Goal: Task Accomplishment & Management: Use online tool/utility

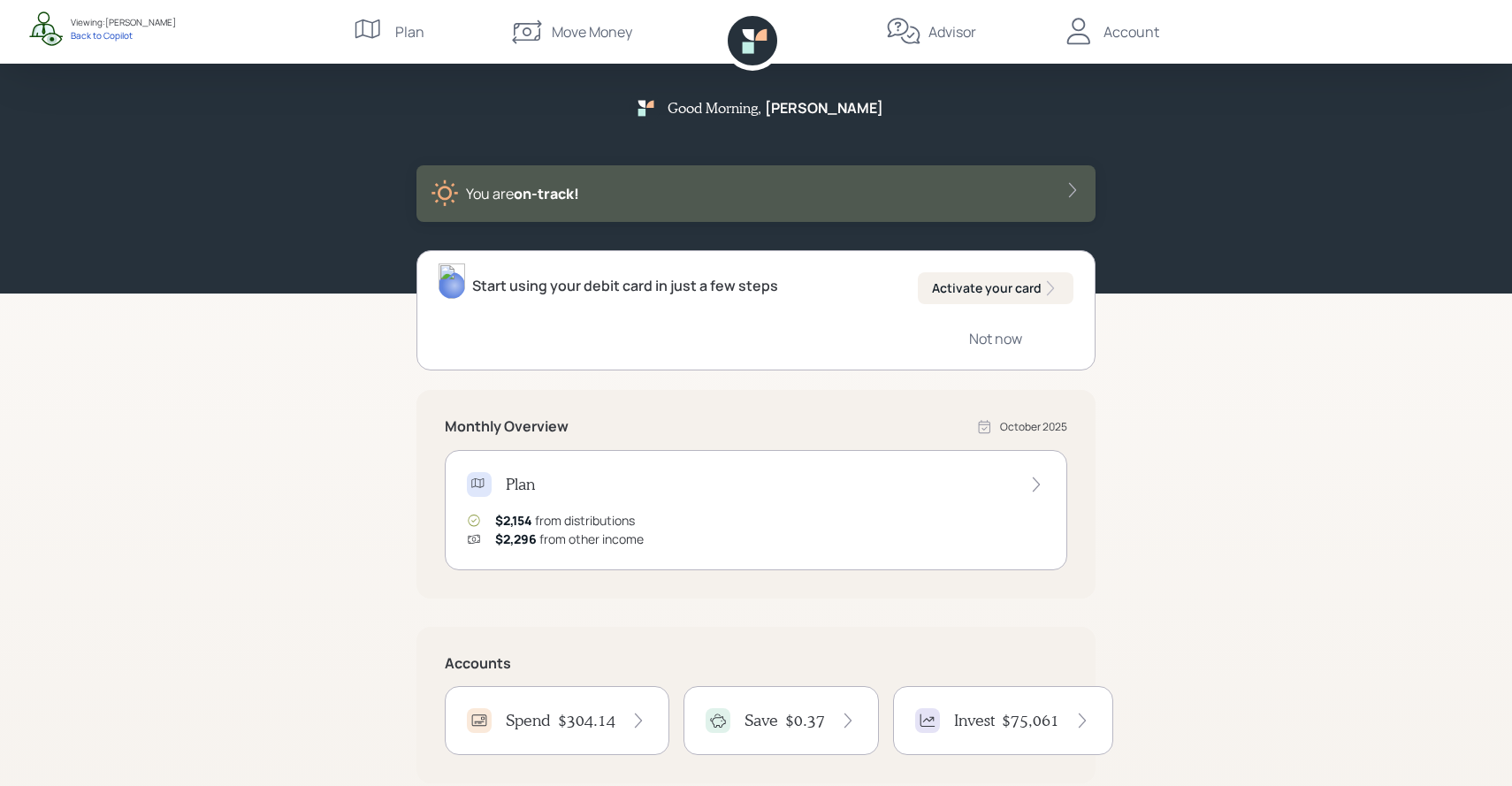
click at [943, 43] on div "Advisor" at bounding box center [930, 31] width 90 height 64
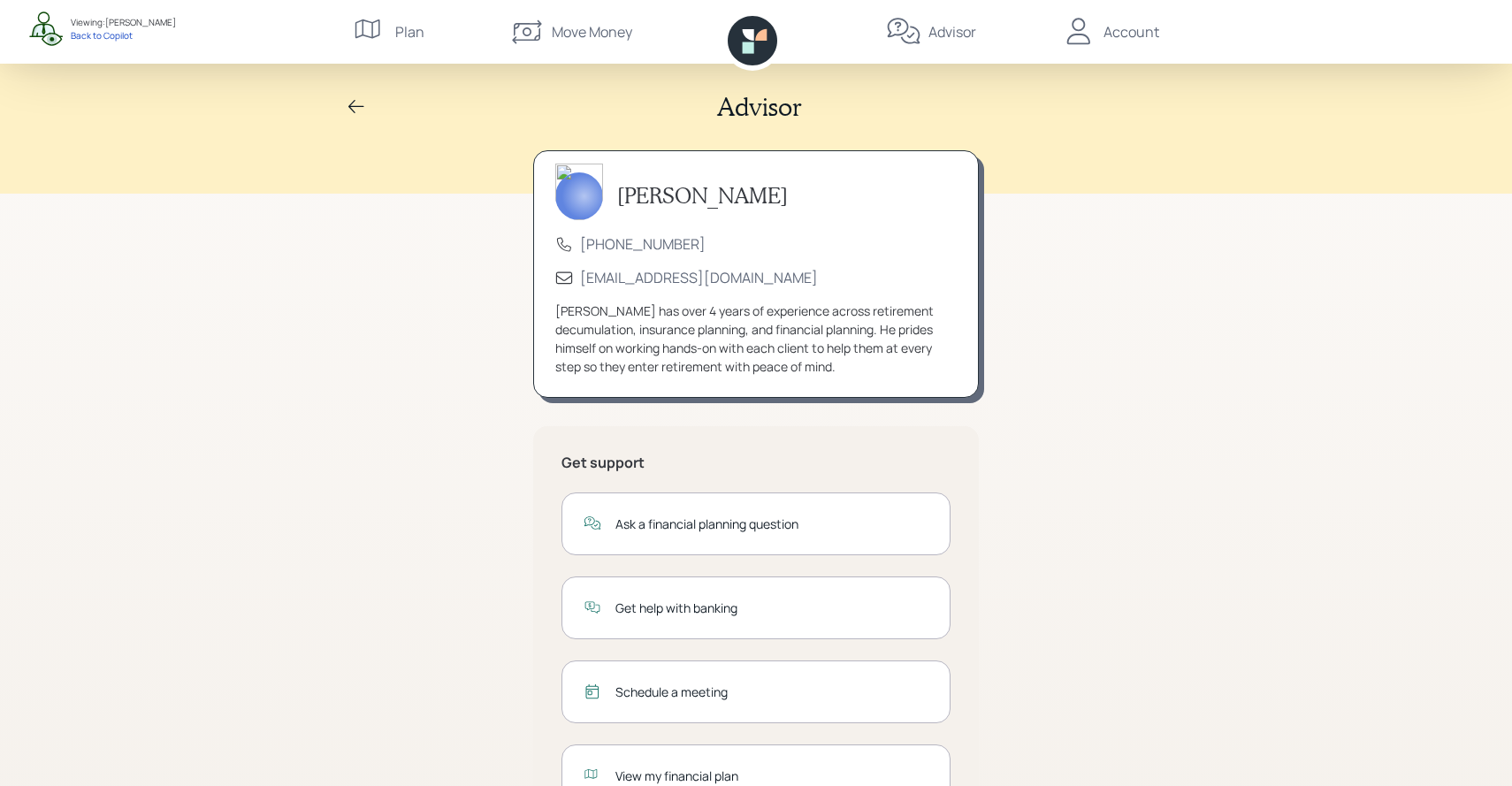
click at [389, 32] on div "Plan" at bounding box center [388, 31] width 71 height 64
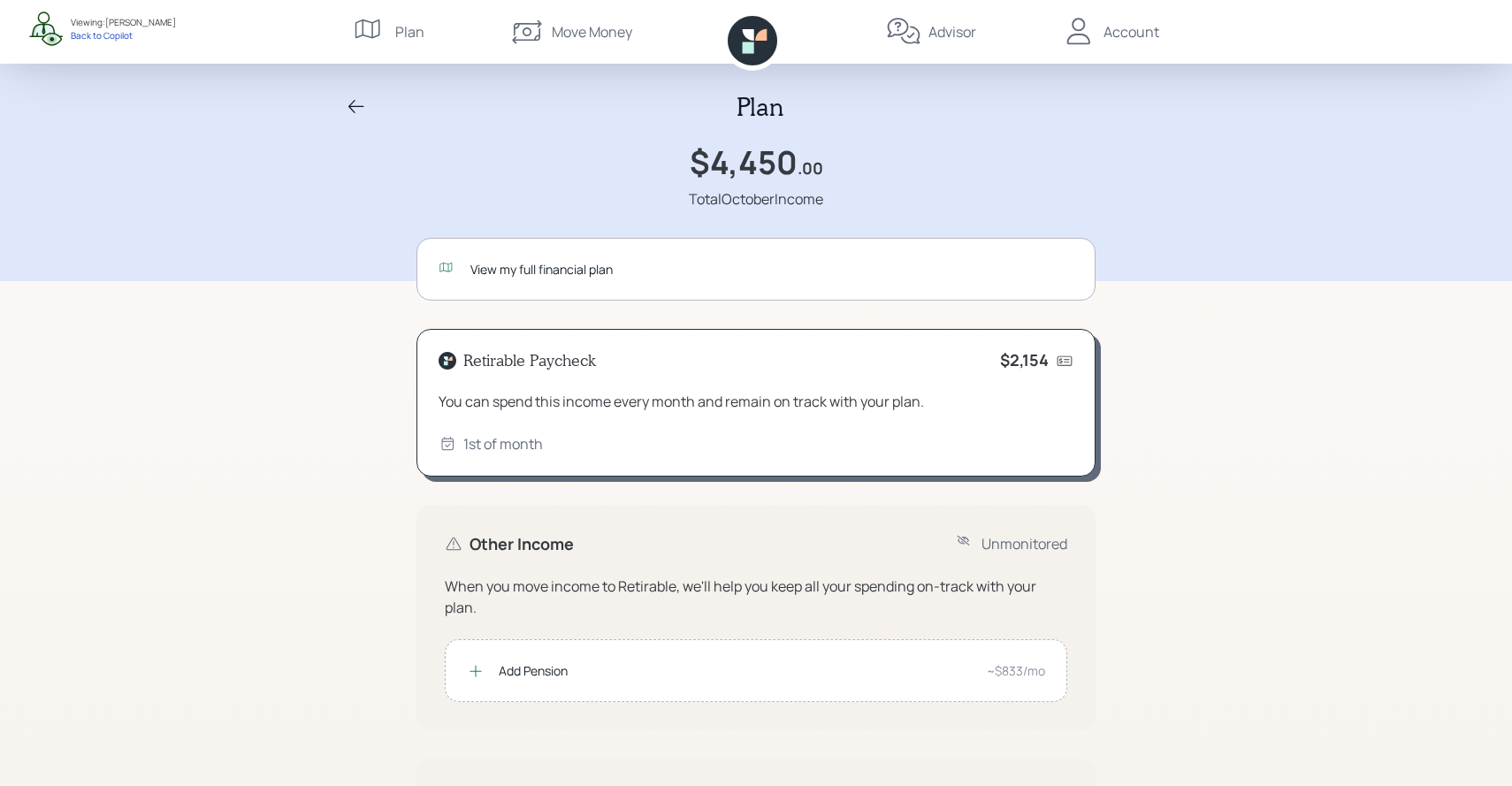
click at [526, 260] on div "View my full financial plan" at bounding box center [771, 269] width 603 height 18
click at [749, 46] on icon at bounding box center [748, 48] width 11 height 11
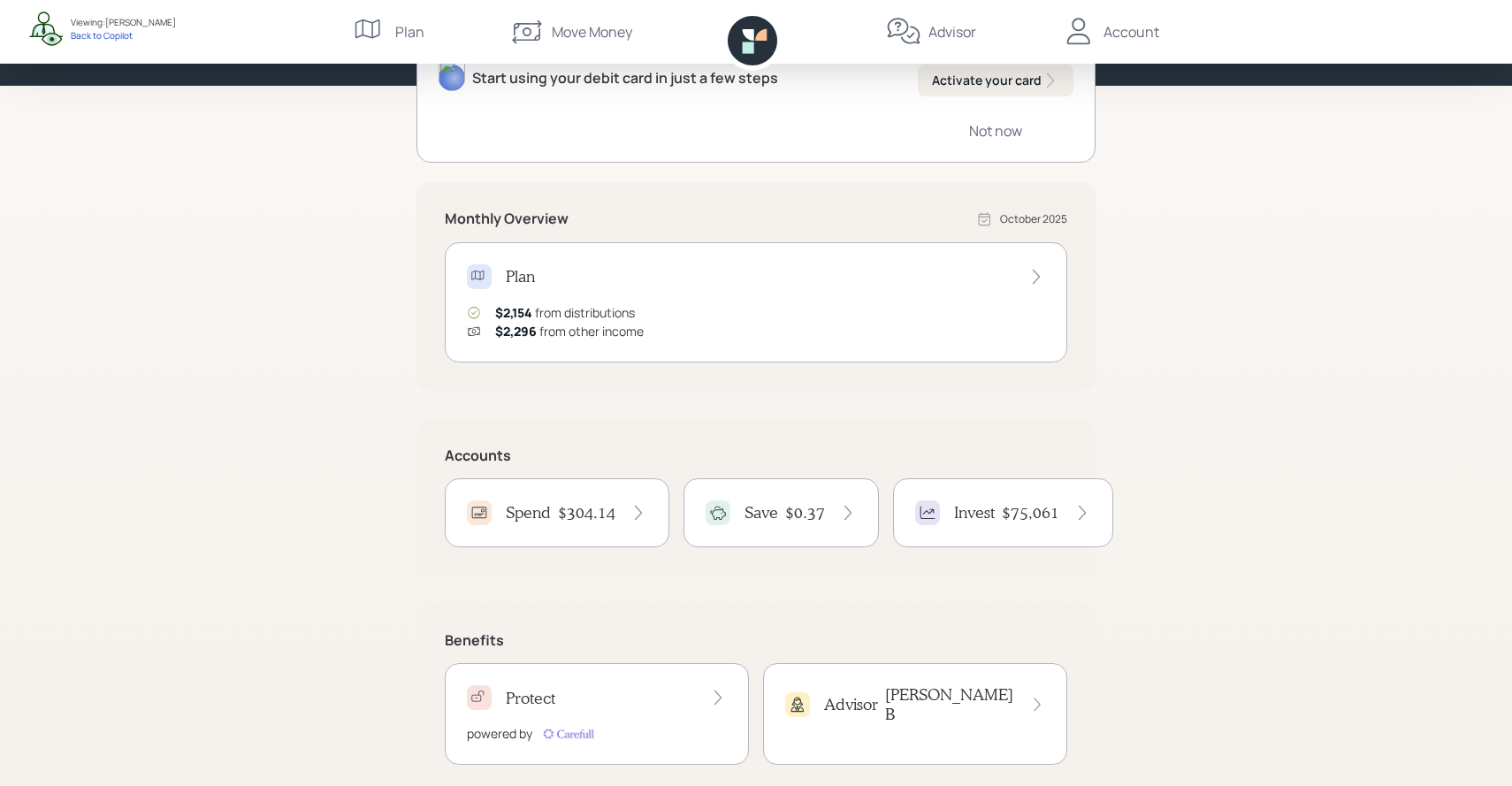
scroll to position [243, 0]
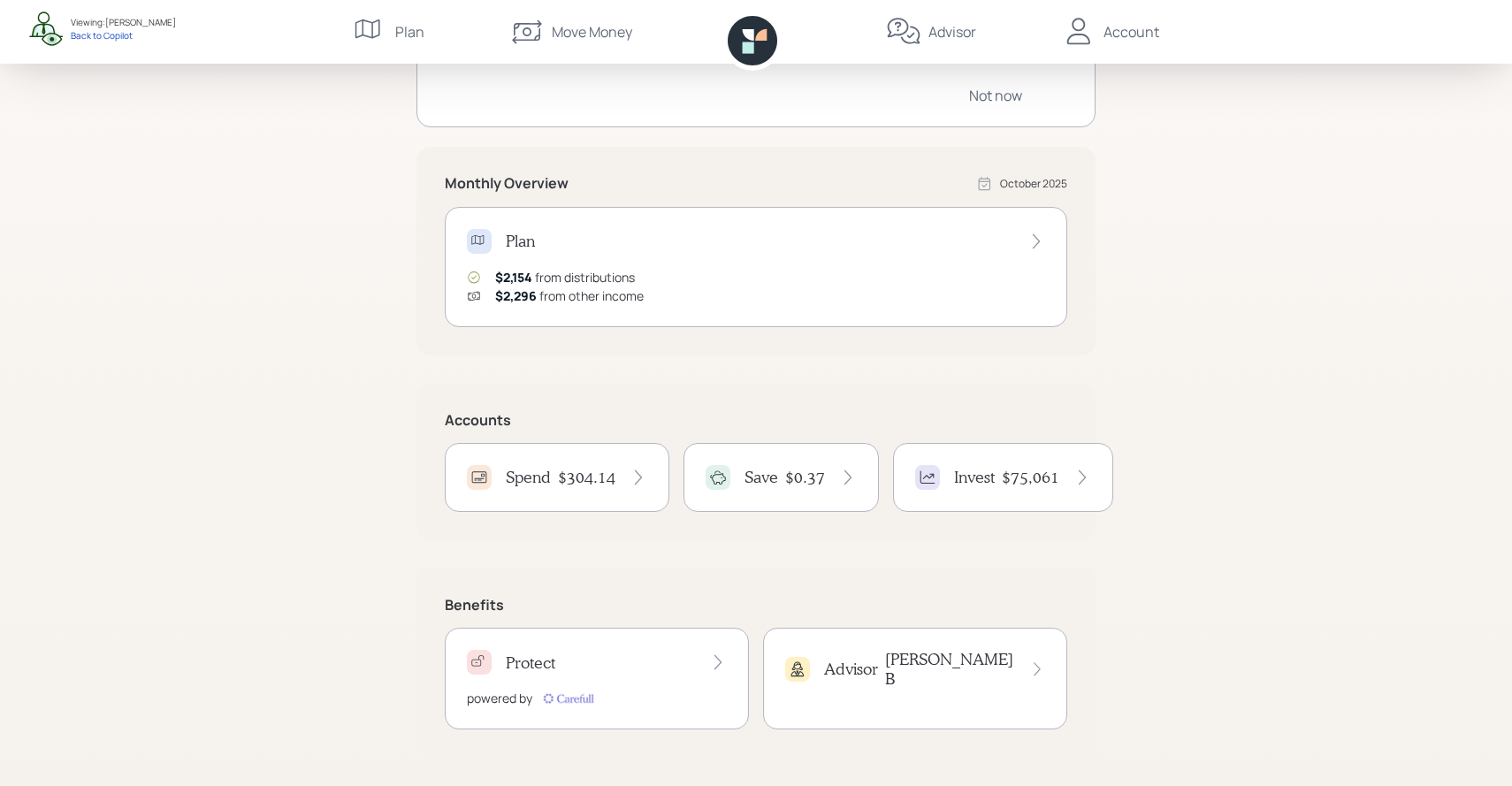
click at [965, 483] on h4 "Invest" at bounding box center [974, 477] width 41 height 19
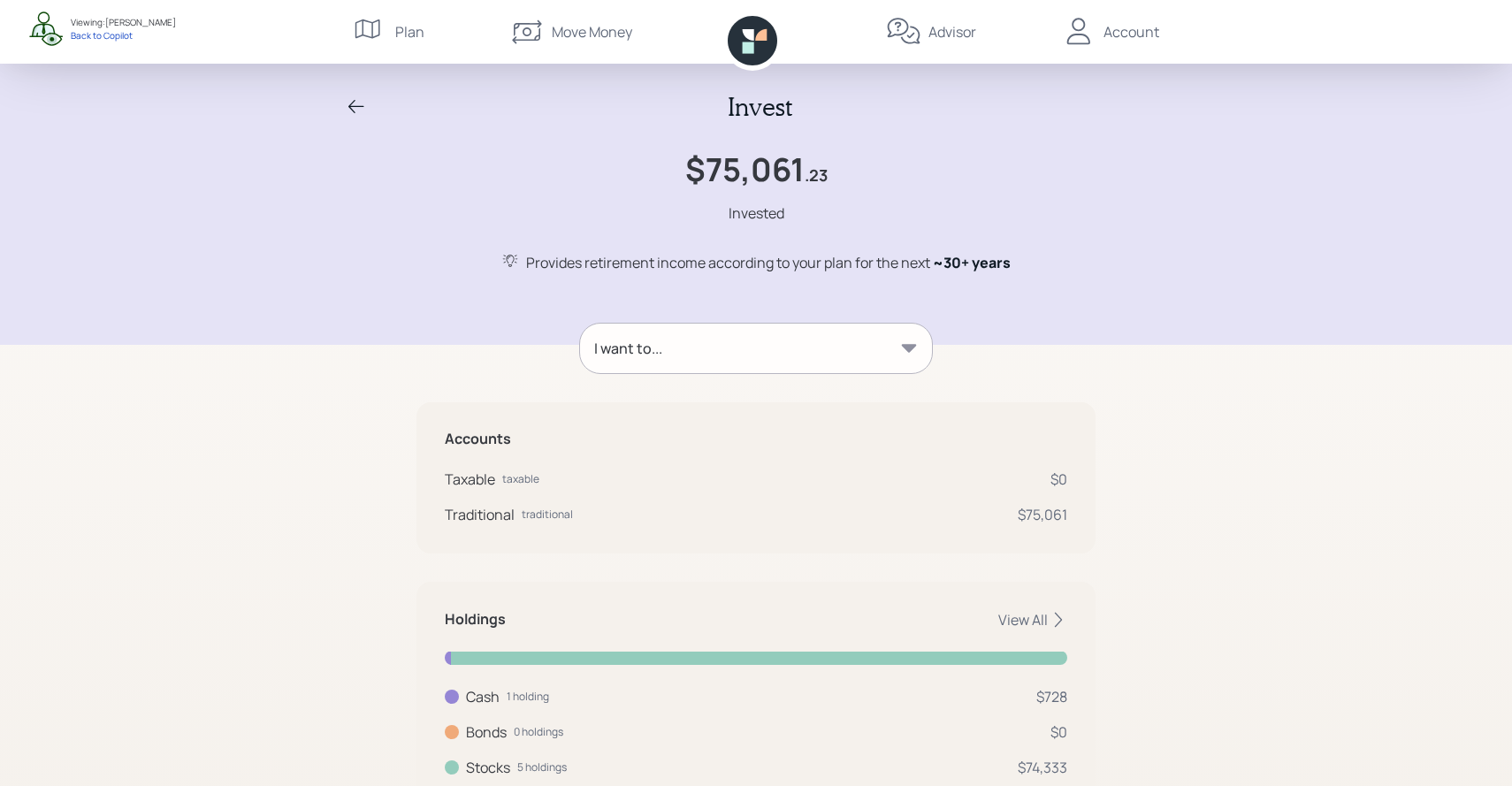
scroll to position [70, 0]
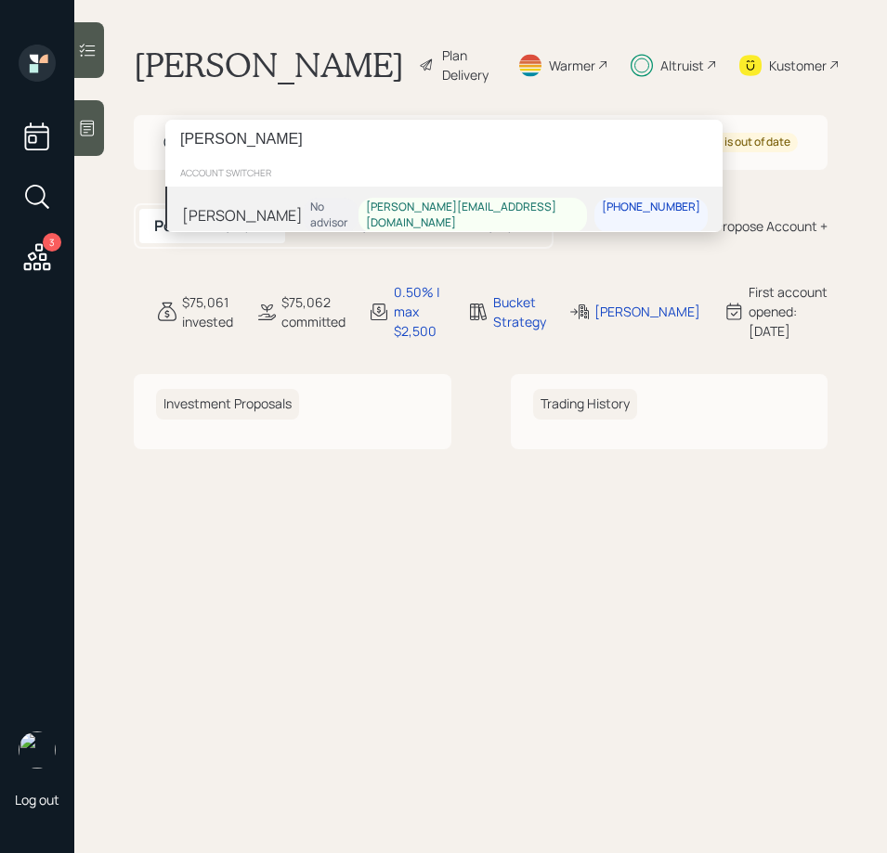
type input "[PERSON_NAME]"
click at [349, 212] on div "[PERSON_NAME] No advisor [PERSON_NAME][EMAIL_ADDRESS][DOMAIN_NAME] [PHONE_NUMBE…" at bounding box center [443, 216] width 557 height 58
